Goal: Find specific page/section: Find specific page/section

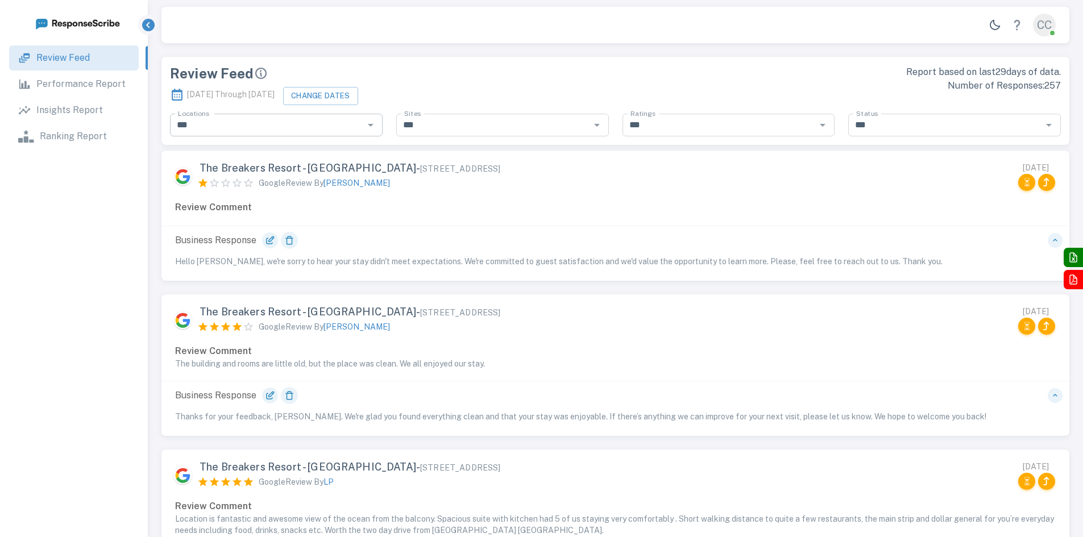
click at [368, 126] on icon "Open" at bounding box center [371, 125] width 14 height 14
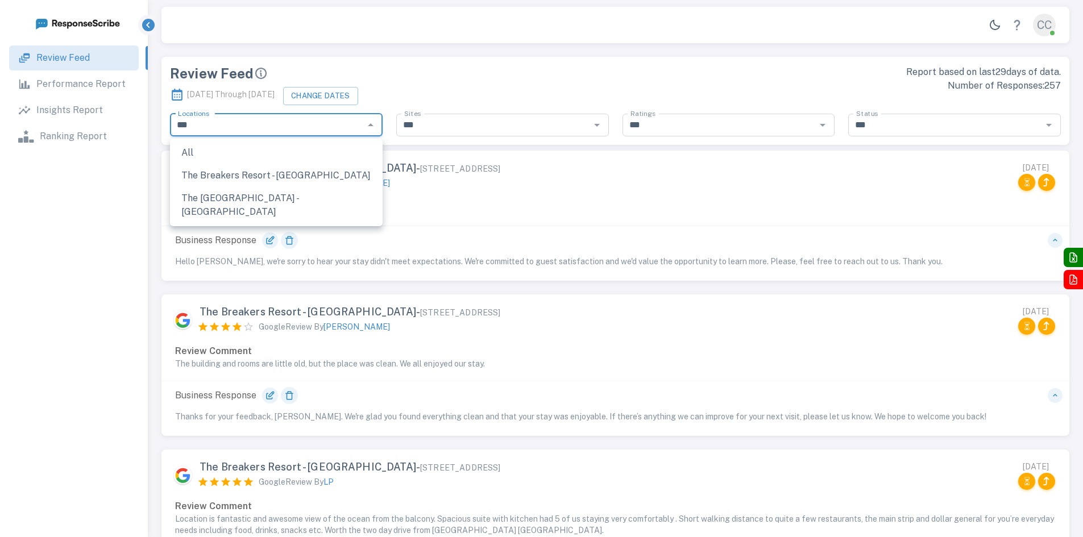
click at [288, 200] on li "The [GEOGRAPHIC_DATA] - [GEOGRAPHIC_DATA]" at bounding box center [276, 205] width 213 height 36
type input "**********"
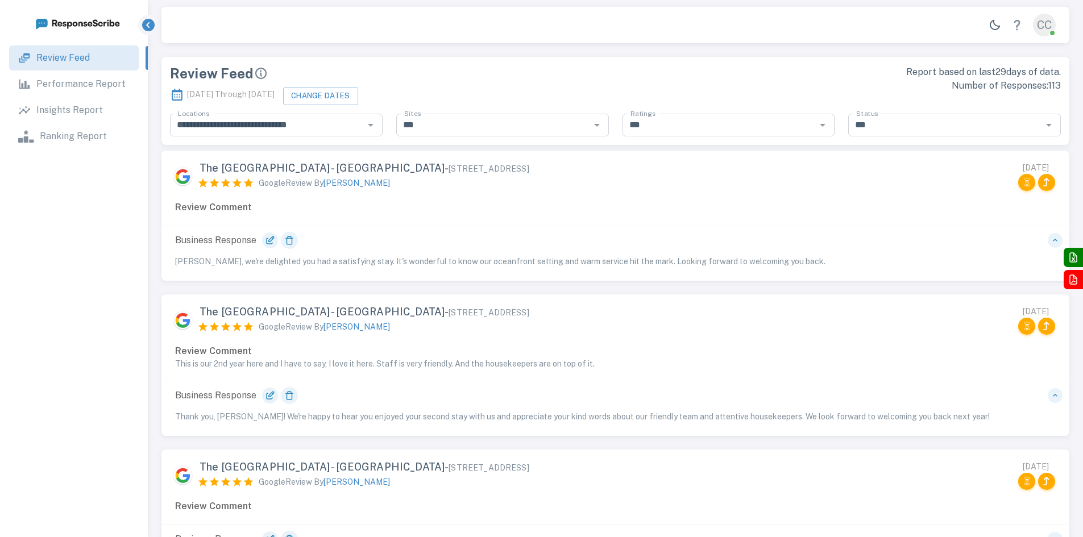
click at [540, 67] on div "Review Feed" at bounding box center [389, 73] width 439 height 16
click at [1054, 239] on icon "button" at bounding box center [1055, 240] width 9 height 9
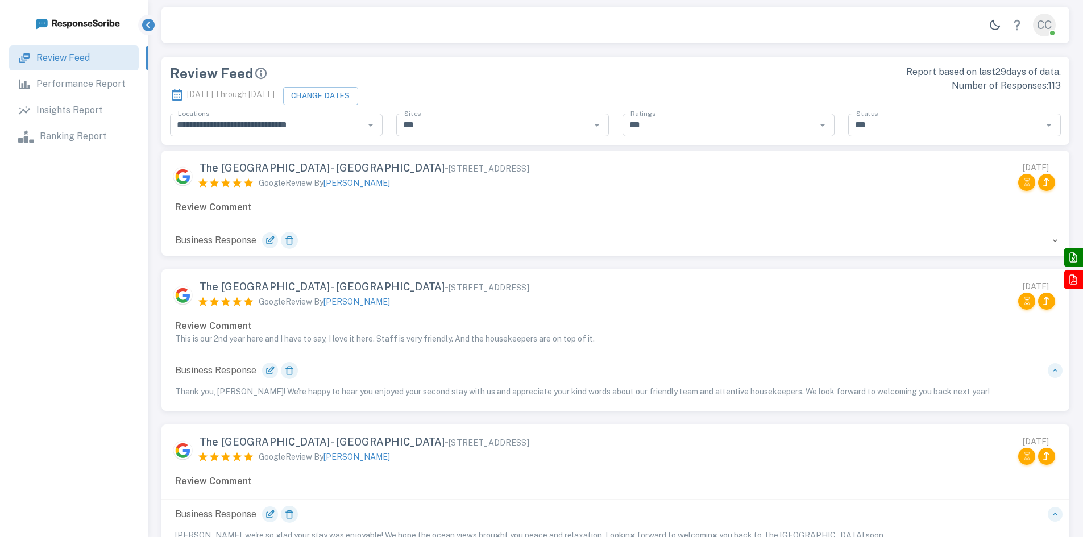
click at [1054, 239] on icon "button" at bounding box center [1055, 240] width 9 height 9
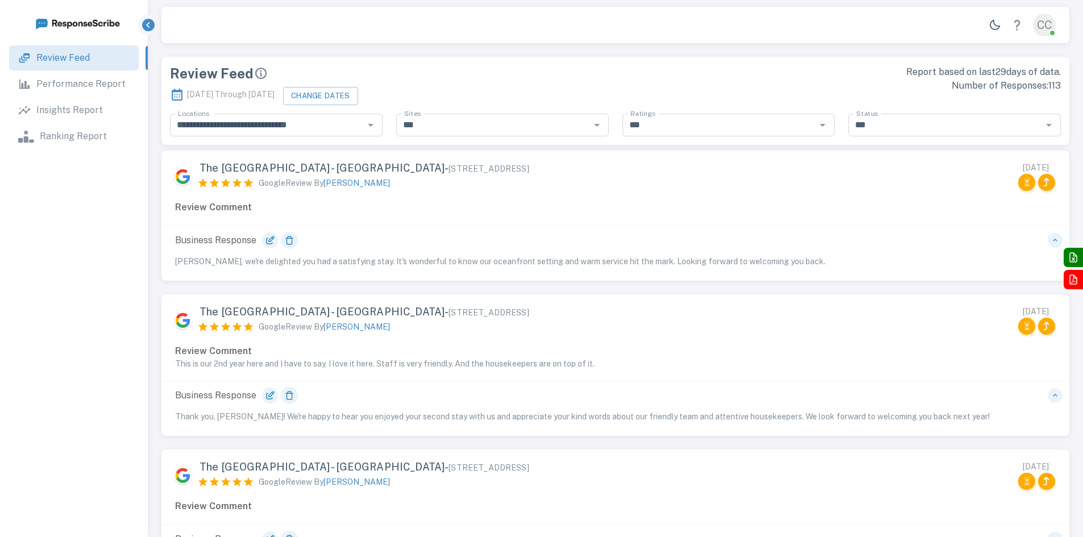
click at [1047, 26] on div "CC" at bounding box center [1044, 25] width 23 height 23
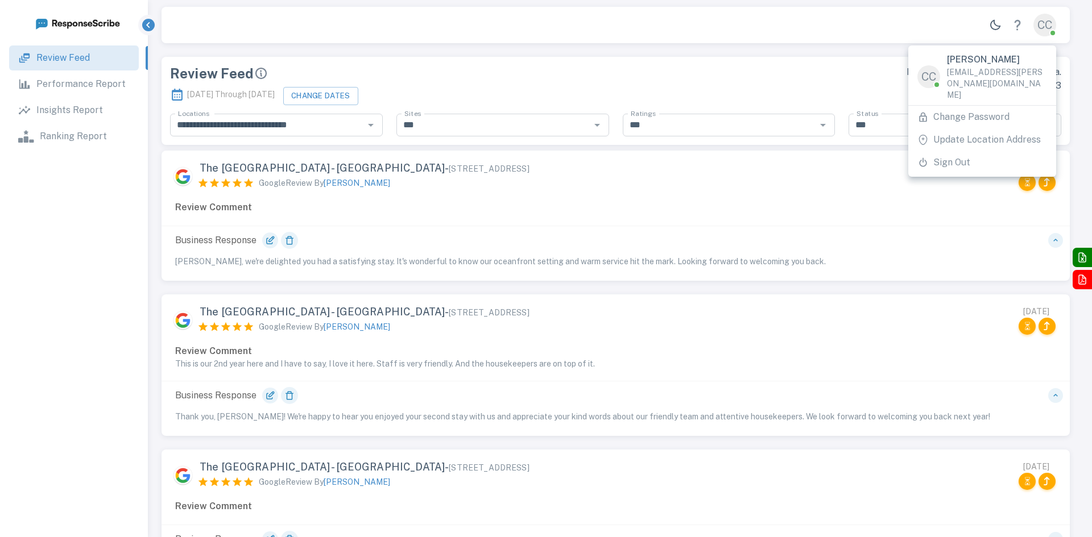
click at [798, 55] on div at bounding box center [546, 268] width 1092 height 537
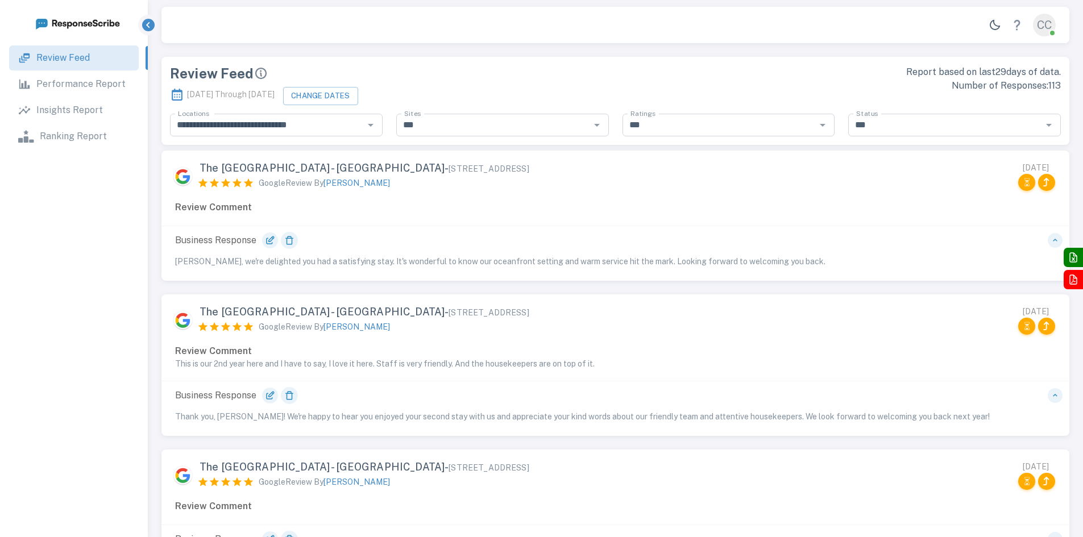
click at [143, 23] on icon "button" at bounding box center [148, 25] width 13 height 13
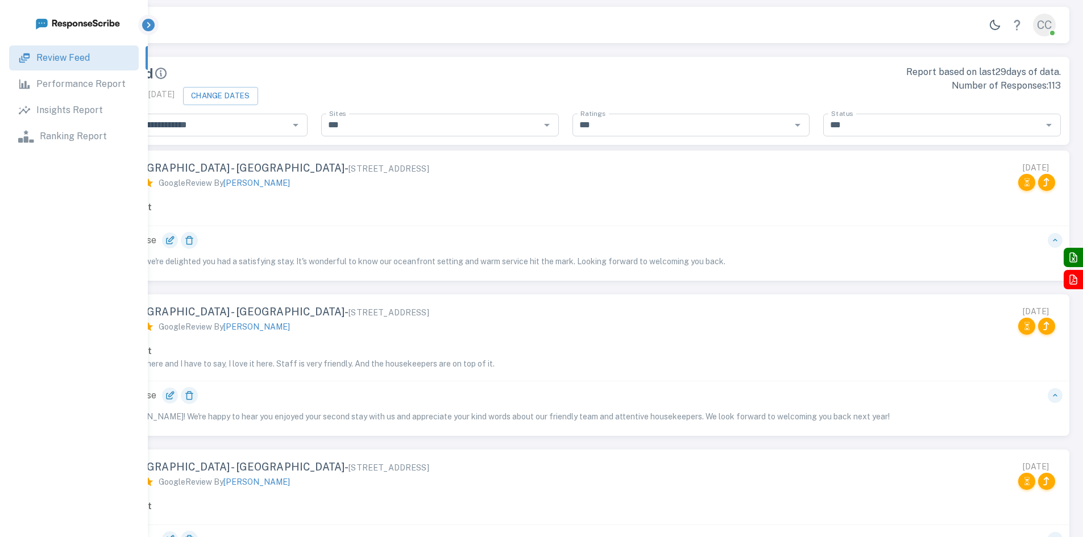
click at [150, 23] on icon "button" at bounding box center [148, 25] width 13 height 13
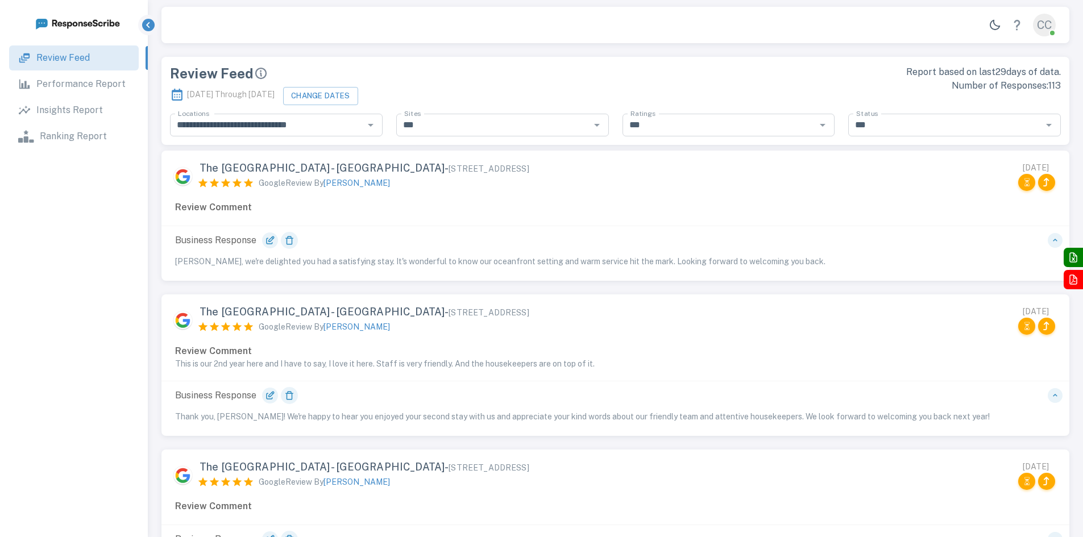
click at [1045, 24] on div "CC" at bounding box center [1044, 25] width 23 height 23
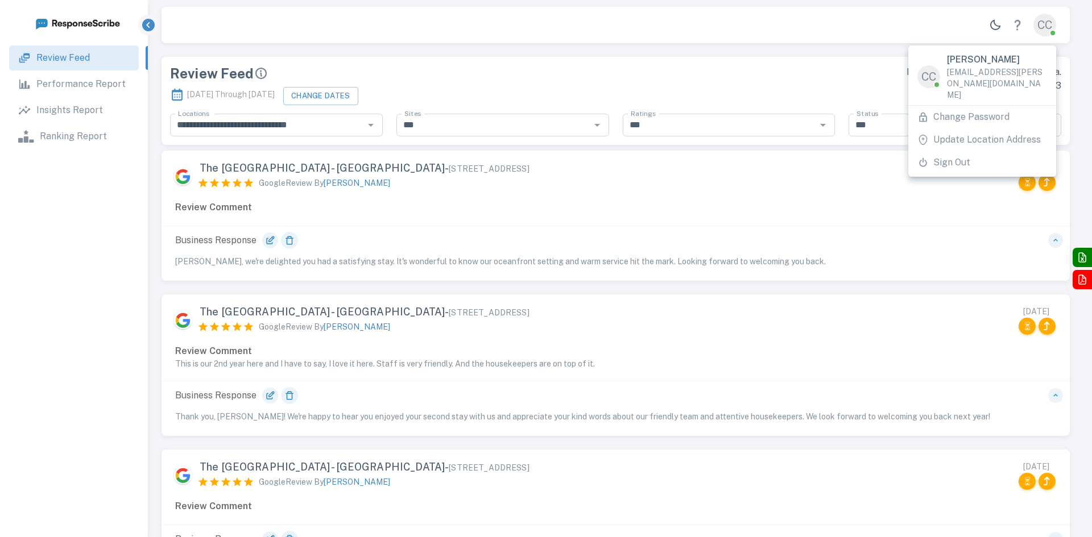
click at [956, 56] on p "[PERSON_NAME]" at bounding box center [983, 60] width 73 height 14
click at [926, 72] on div "CC" at bounding box center [928, 76] width 23 height 23
click at [679, 69] on div at bounding box center [546, 268] width 1092 height 537
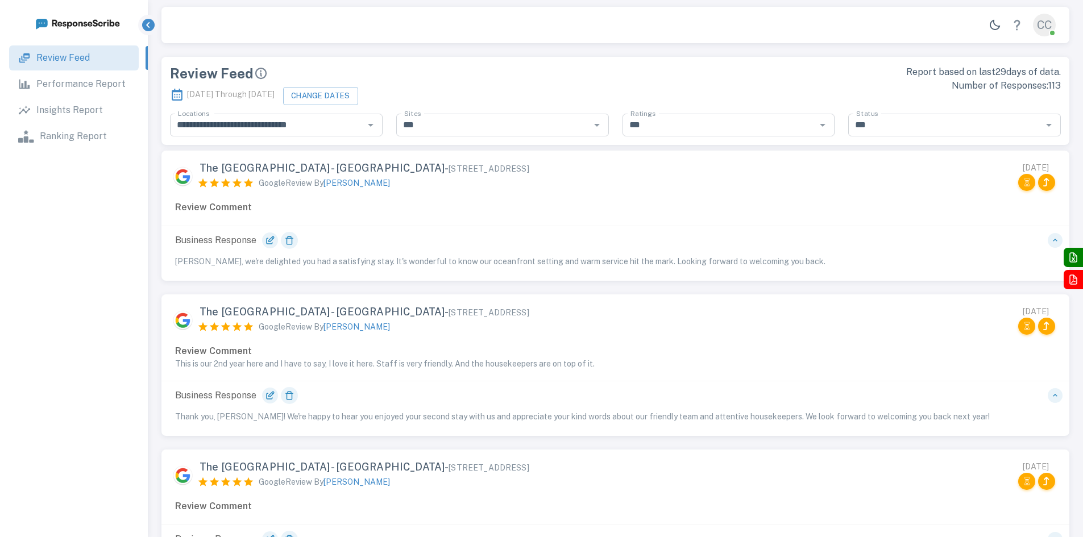
click at [997, 28] on icon "button" at bounding box center [995, 25] width 13 height 13
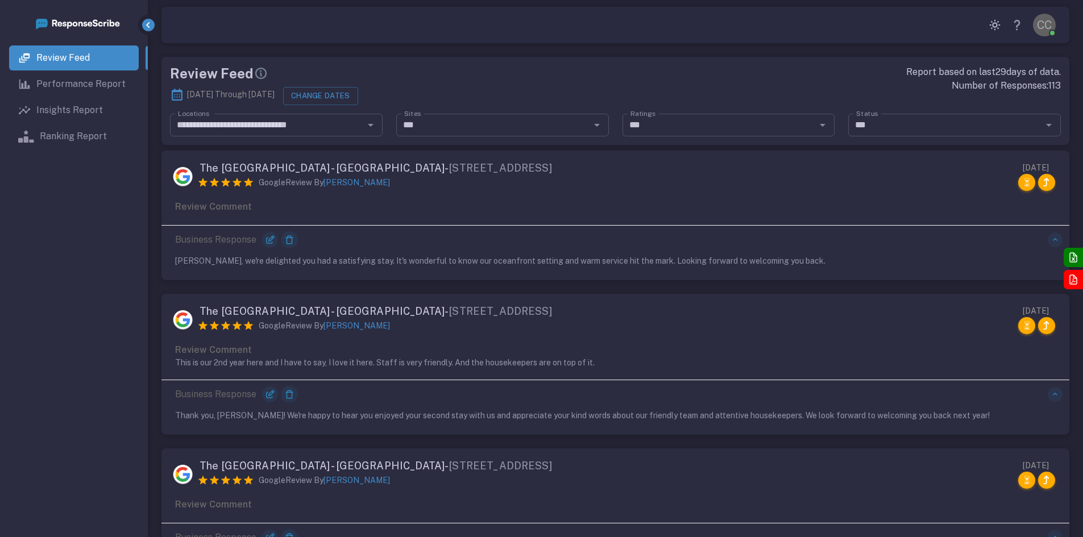
click at [997, 28] on icon "button" at bounding box center [995, 25] width 13 height 13
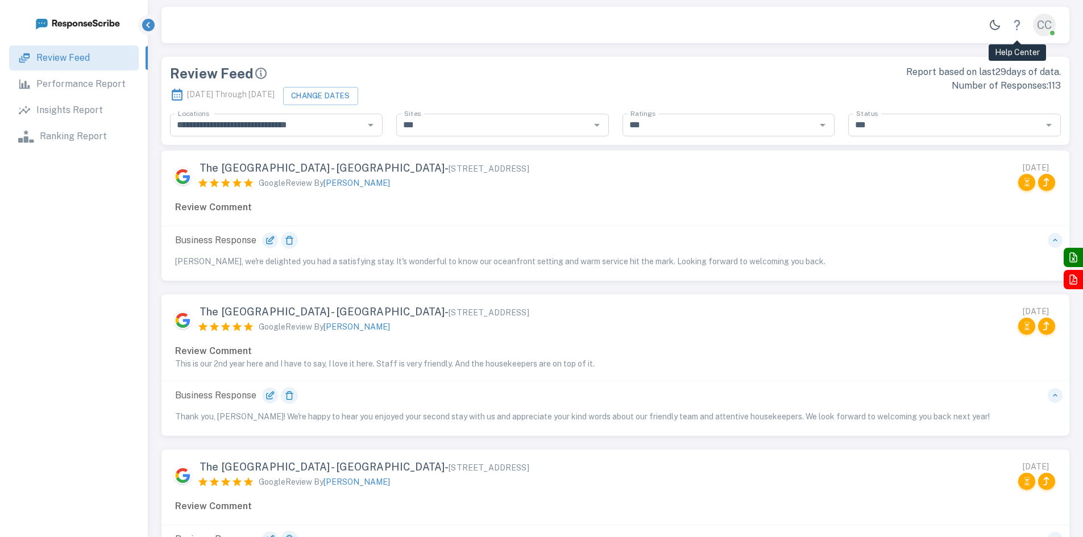
click at [1014, 28] on icon "Help Center" at bounding box center [1017, 25] width 13 height 13
